Goal: Information Seeking & Learning: Learn about a topic

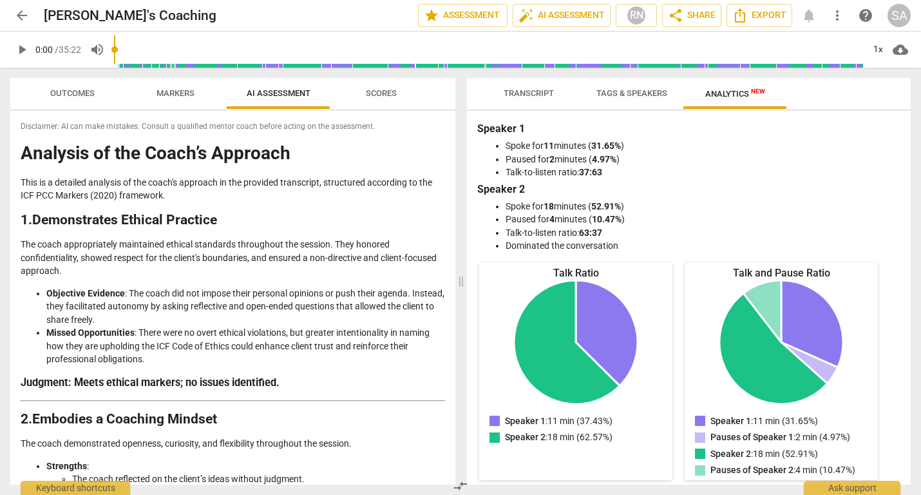
drag, startPoint x: 910, startPoint y: 196, endPoint x: 903, endPoint y: 236, distance: 40.1
click at [903, 236] on div "Speaker 1 Spoke for 11 minutes ( 31.65% ) Paused for 2 minutes ( 4.97% ) Talk-t…" at bounding box center [689, 298] width 444 height 374
click at [20, 19] on span "arrow_back" at bounding box center [21, 15] width 15 height 15
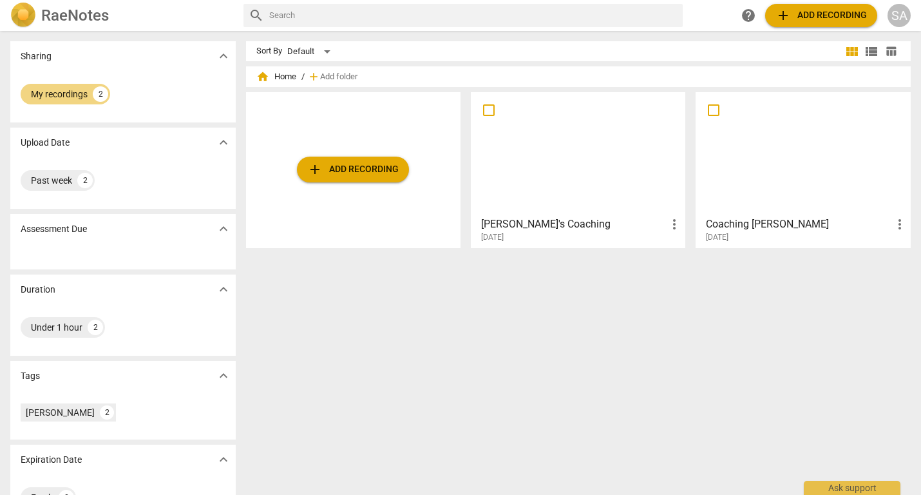
click at [836, 163] on div at bounding box center [803, 154] width 206 height 114
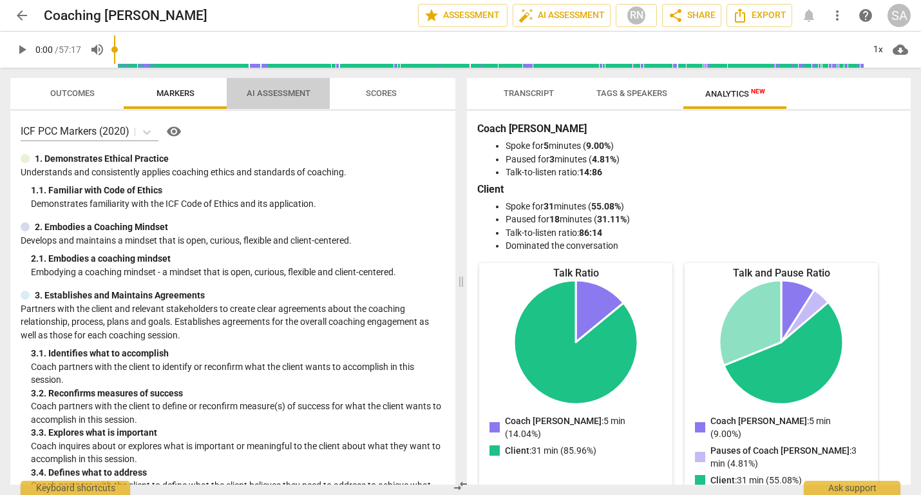
click at [279, 91] on span "AI Assessment" at bounding box center [279, 93] width 64 height 10
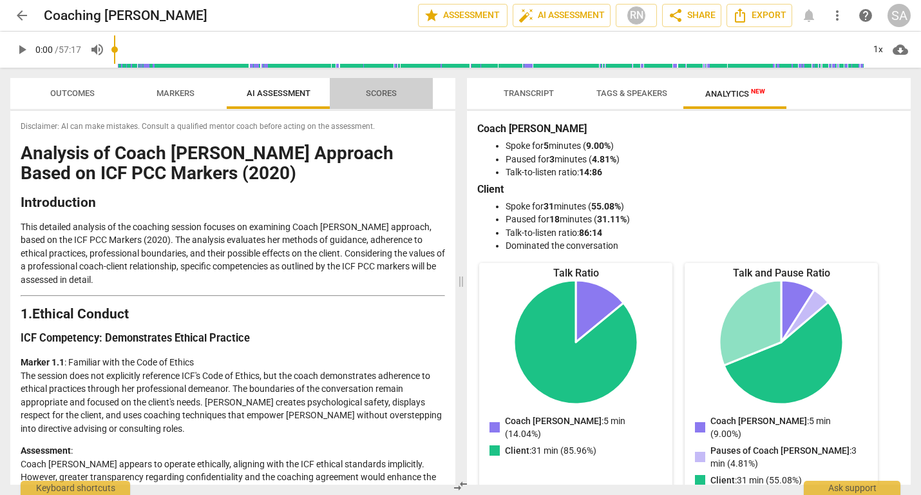
click at [379, 93] on span "Scores" at bounding box center [381, 93] width 31 height 10
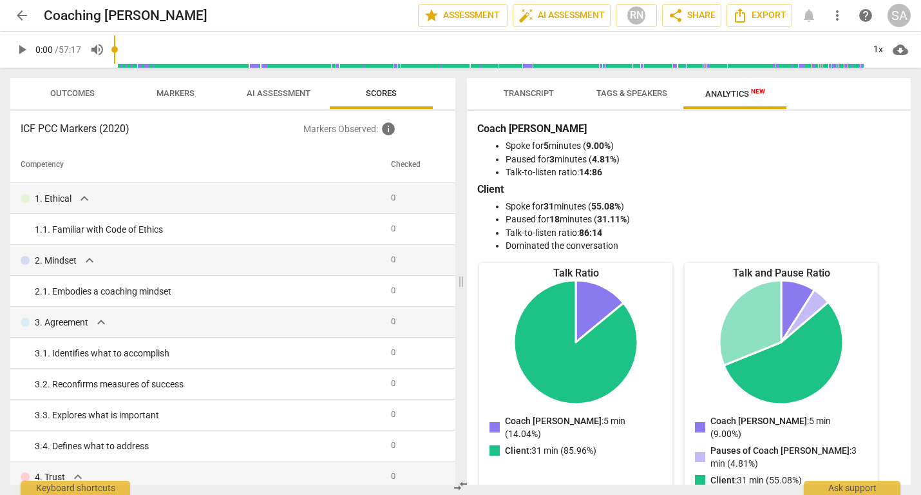
click at [279, 89] on span "AI Assessment" at bounding box center [279, 93] width 64 height 10
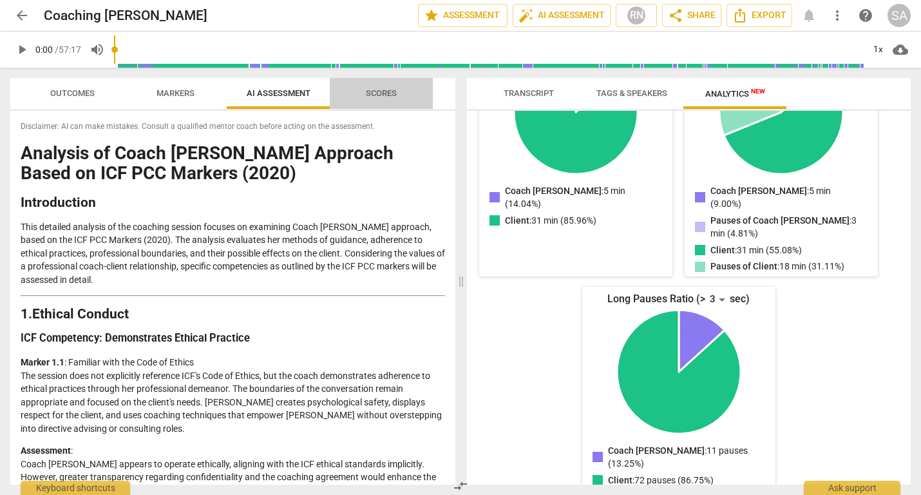
click at [379, 95] on span "Scores" at bounding box center [381, 93] width 31 height 10
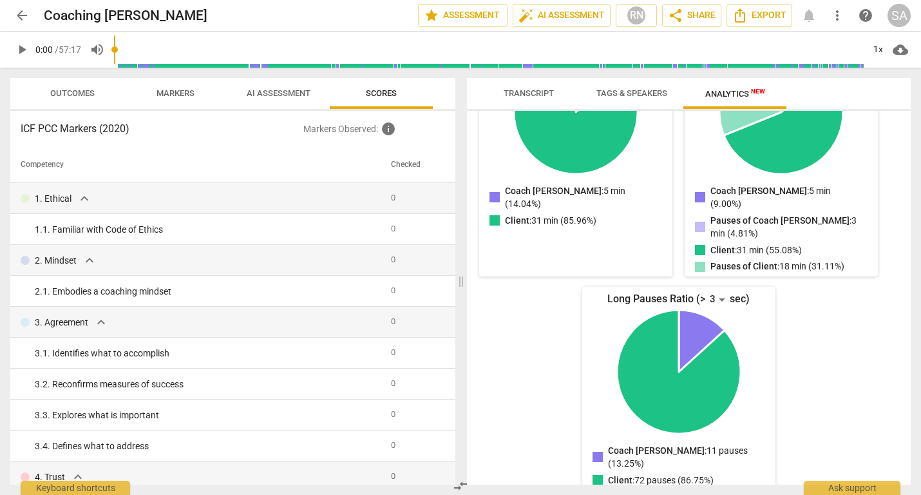
click at [78, 98] on span "Outcomes" at bounding box center [72, 93] width 75 height 17
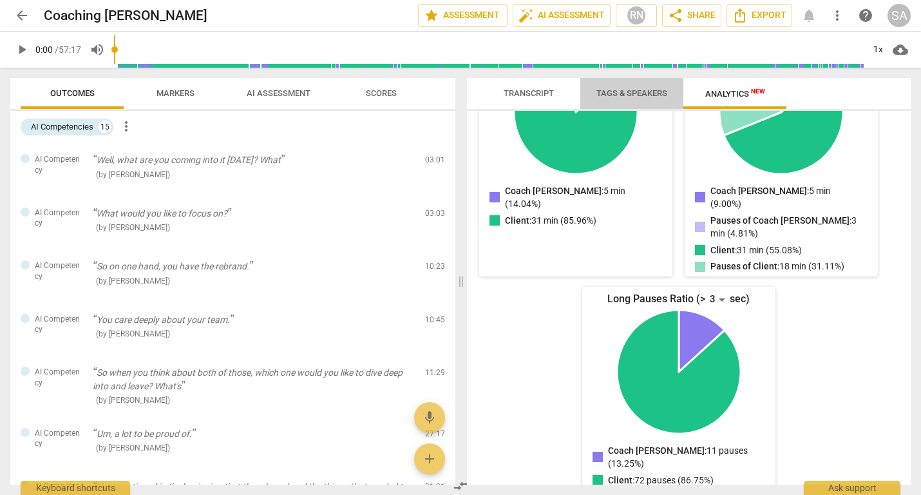
click at [621, 94] on span "Tags & Speakers" at bounding box center [632, 93] width 71 height 10
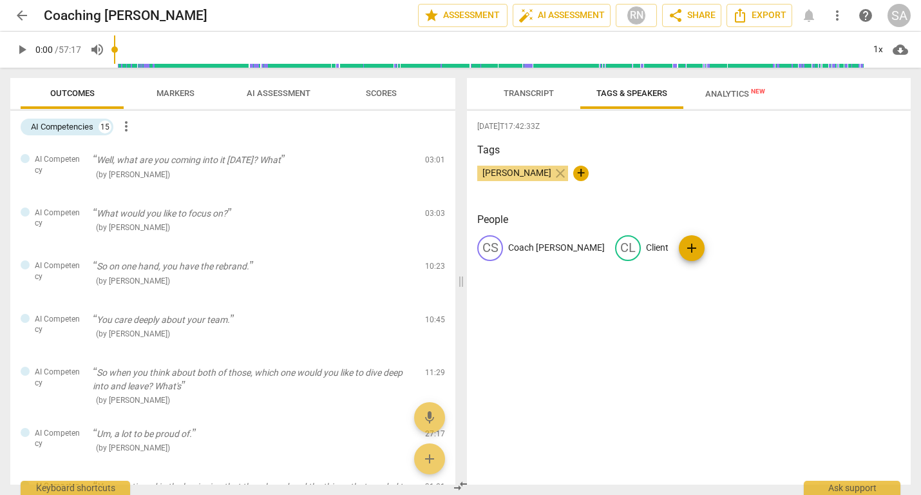
click at [376, 91] on span "Scores" at bounding box center [381, 93] width 31 height 10
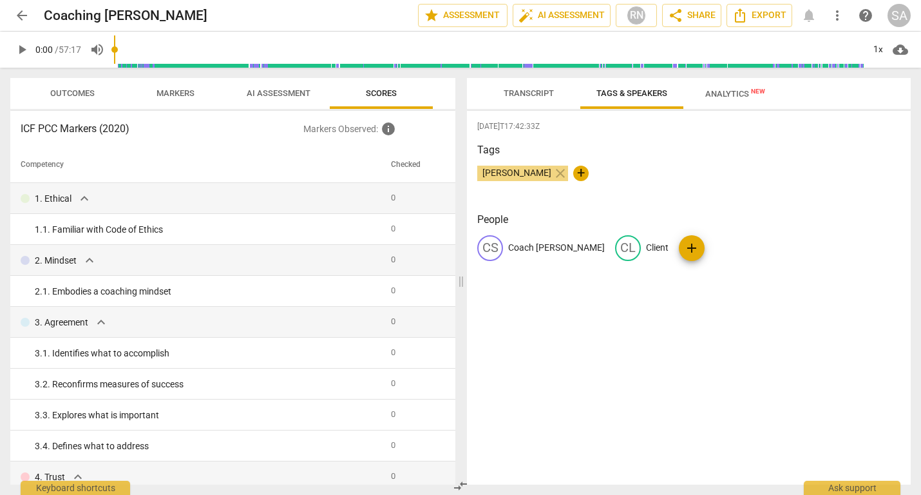
click at [258, 91] on span "AI Assessment" at bounding box center [279, 93] width 64 height 10
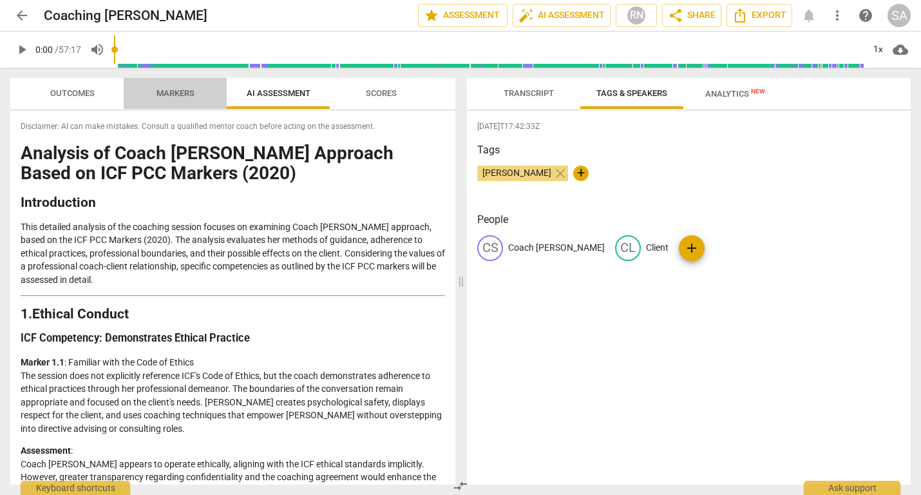
click at [177, 93] on span "Markers" at bounding box center [176, 93] width 38 height 10
